Goal: Complete application form

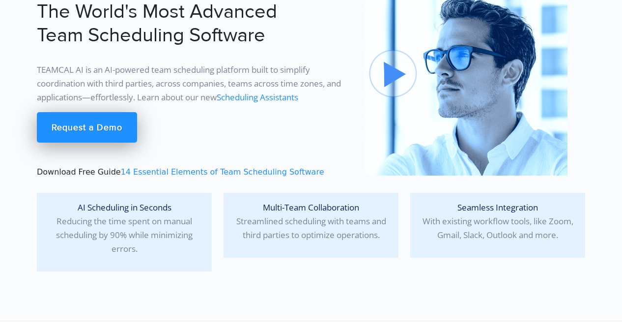
scroll to position [84, 0]
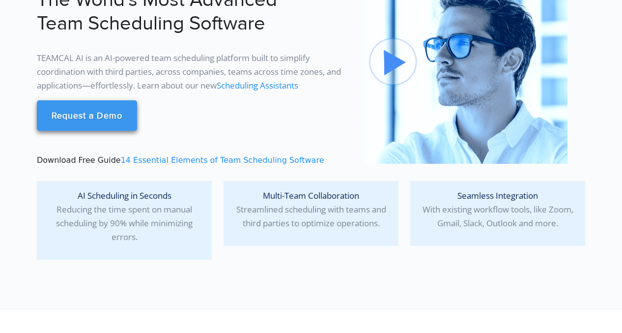
click at [116, 113] on link "Request a Demo" at bounding box center [87, 115] width 100 height 30
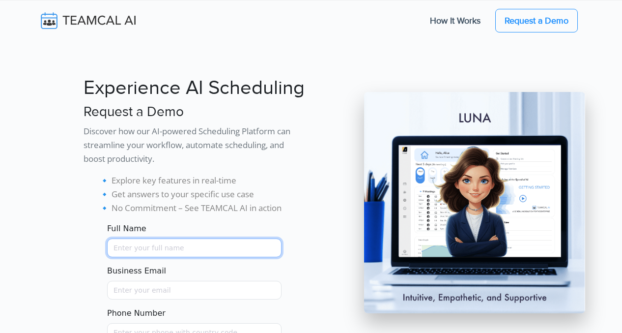
click at [134, 252] on input "Full Name" at bounding box center [194, 247] width 174 height 19
type input "[PERSON_NAME]"
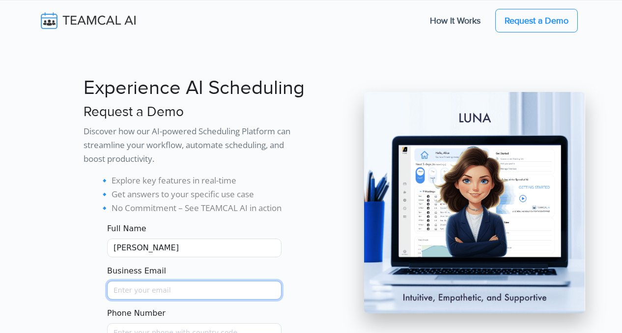
click at [148, 285] on input "Business Email" at bounding box center [194, 290] width 174 height 19
type input "[PERSON_NAME][EMAIL_ADDRESS][DOMAIN_NAME]"
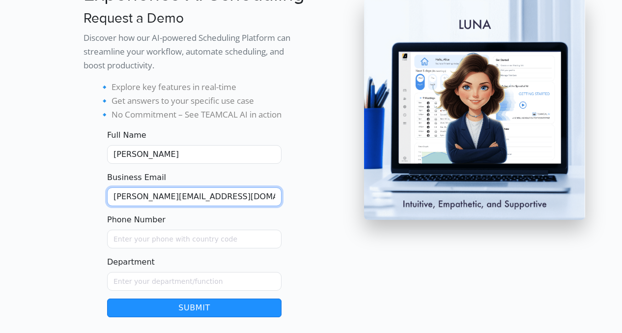
scroll to position [97, 0]
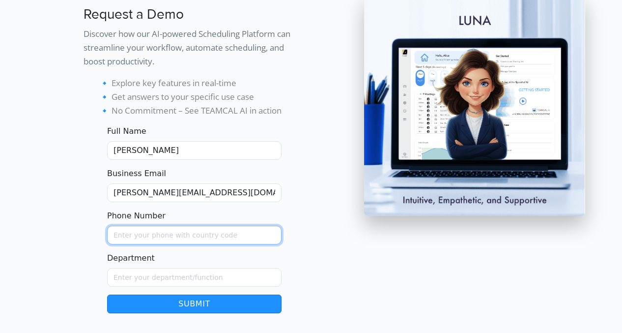
click at [166, 234] on input "Phone Number" at bounding box center [194, 234] width 174 height 19
type input "[PHONE_NUMBER]"
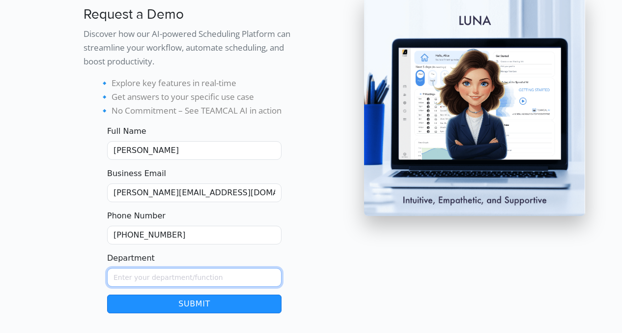
click at [164, 278] on input "Department" at bounding box center [194, 277] width 174 height 19
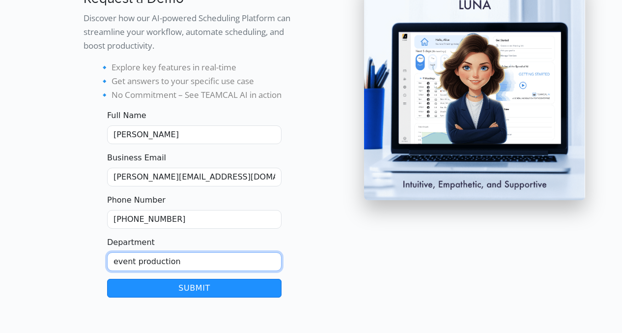
type input "event production"
click at [183, 288] on button "Submit" at bounding box center [194, 288] width 174 height 19
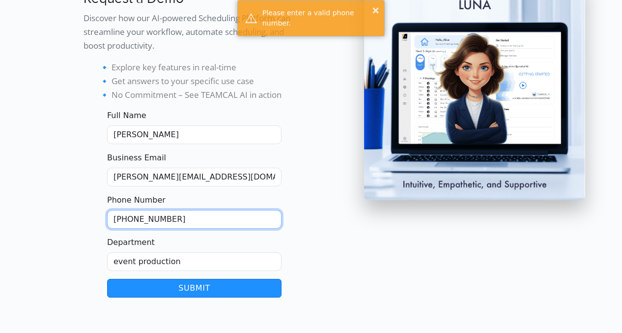
click at [158, 220] on input "[PHONE_NUMBER]" at bounding box center [194, 219] width 174 height 19
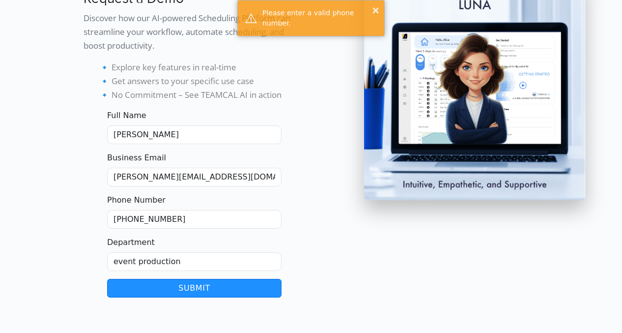
click at [173, 288] on button "Submit" at bounding box center [194, 288] width 174 height 19
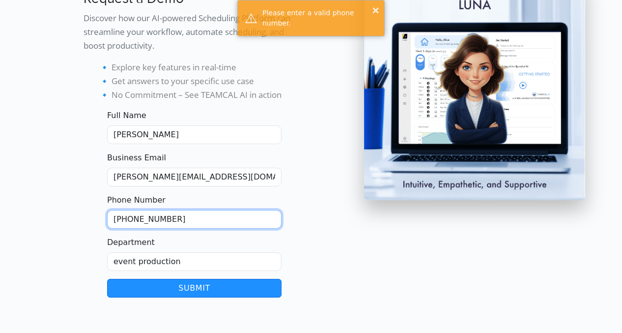
click at [129, 216] on input "[PHONE_NUMBER]" at bounding box center [194, 219] width 174 height 19
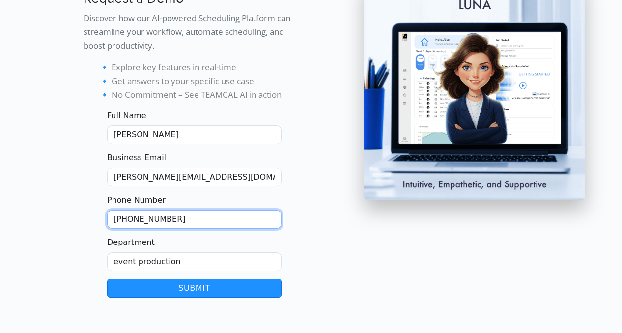
type input "[PHONE_NUMBER]"
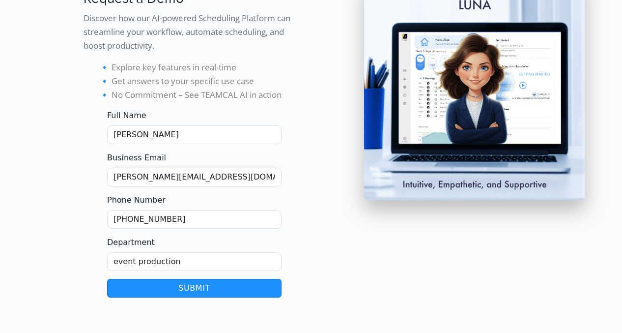
click at [143, 293] on button "Submit" at bounding box center [194, 288] width 174 height 19
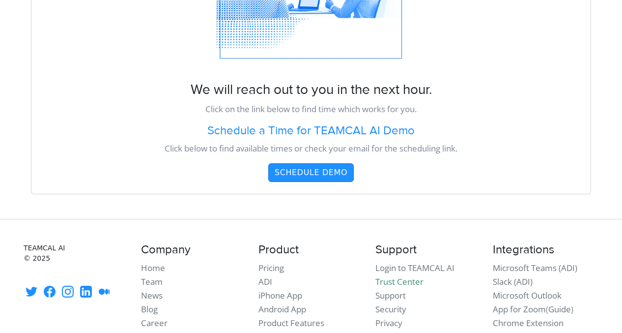
scroll to position [201, 0]
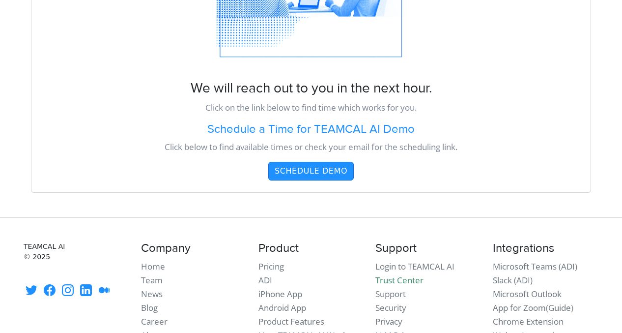
click at [286, 169] on button "Schedule Demo" at bounding box center [310, 171] width 85 height 19
